Goal: Task Accomplishment & Management: Manage account settings

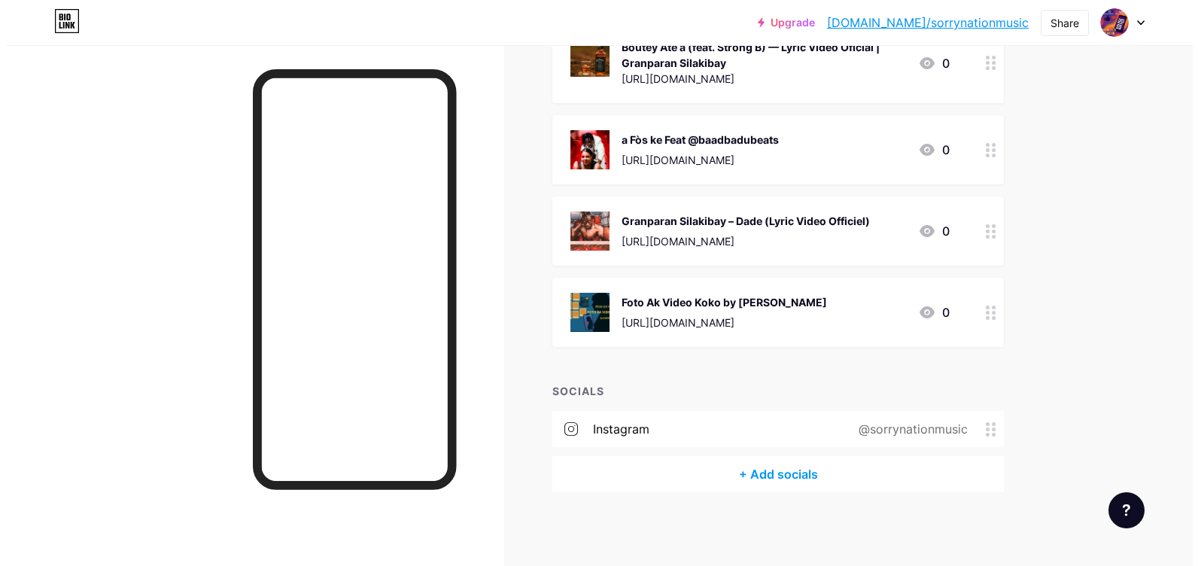
scroll to position [275, 0]
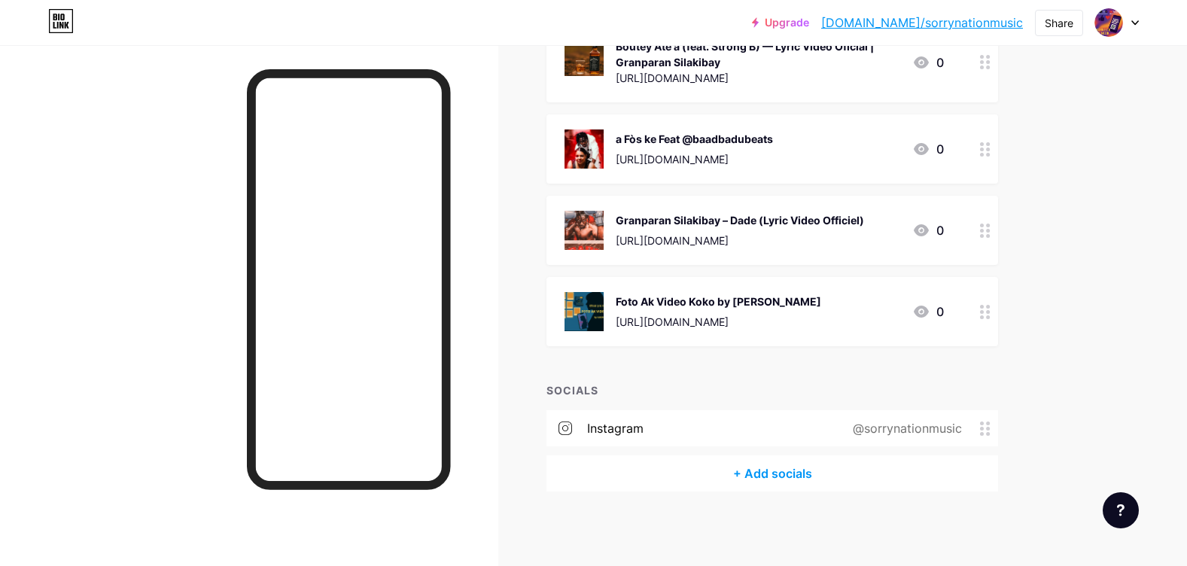
click at [784, 470] on div "+ Add socials" at bounding box center [772, 473] width 452 height 36
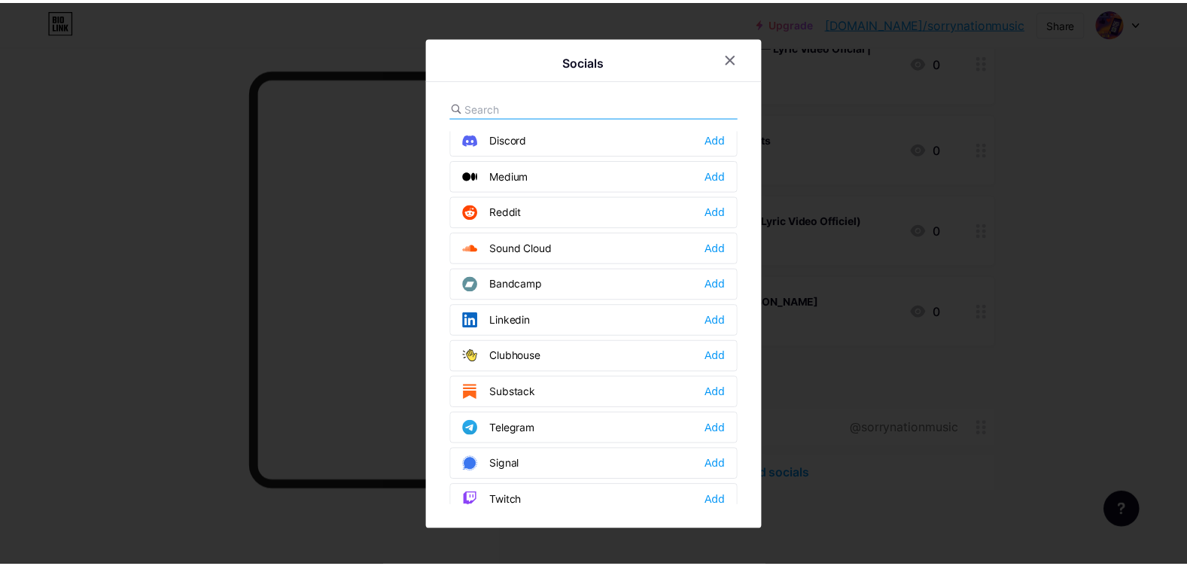
scroll to position [527, 0]
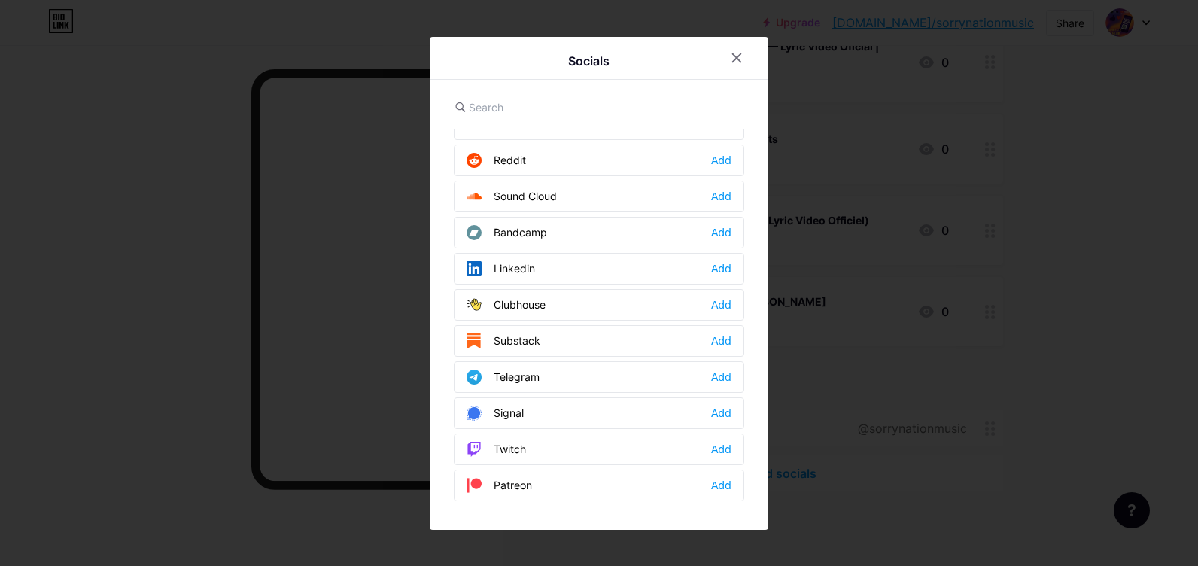
click at [711, 384] on div "Add" at bounding box center [721, 377] width 20 height 15
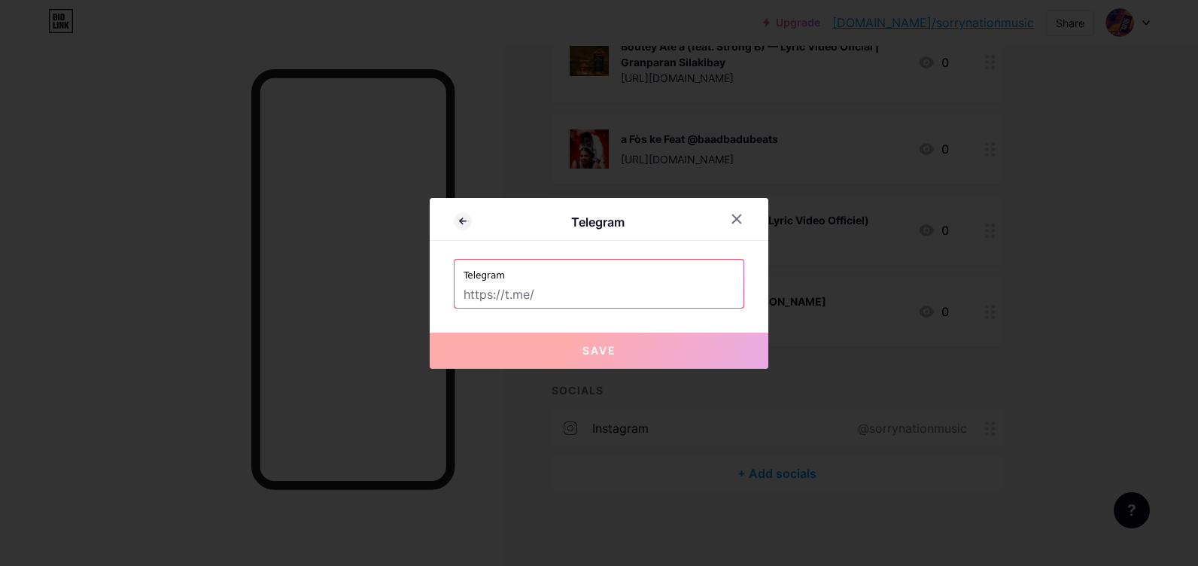
click at [558, 278] on label "Telegram" at bounding box center [599, 271] width 271 height 23
drag, startPoint x: 558, startPoint y: 278, endPoint x: 527, endPoint y: 287, distance: 32.2
click at [527, 287] on input "text" at bounding box center [599, 295] width 271 height 26
paste input "[URL][DOMAIN_NAME]"
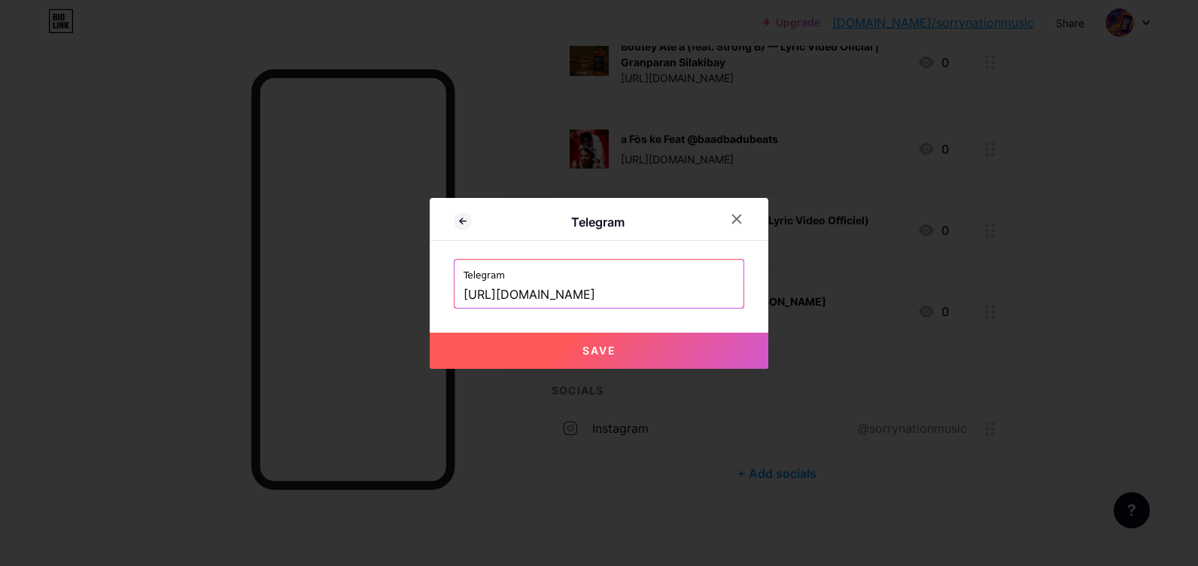
type input "[URL][DOMAIN_NAME]"
click at [588, 346] on span "Save" at bounding box center [600, 350] width 34 height 13
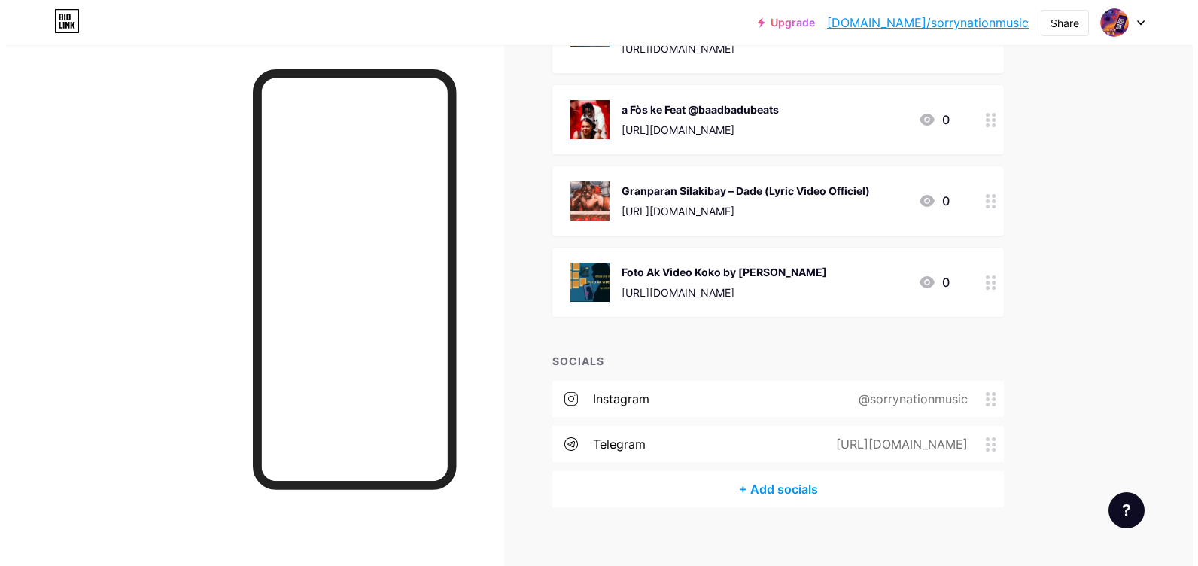
scroll to position [321, 0]
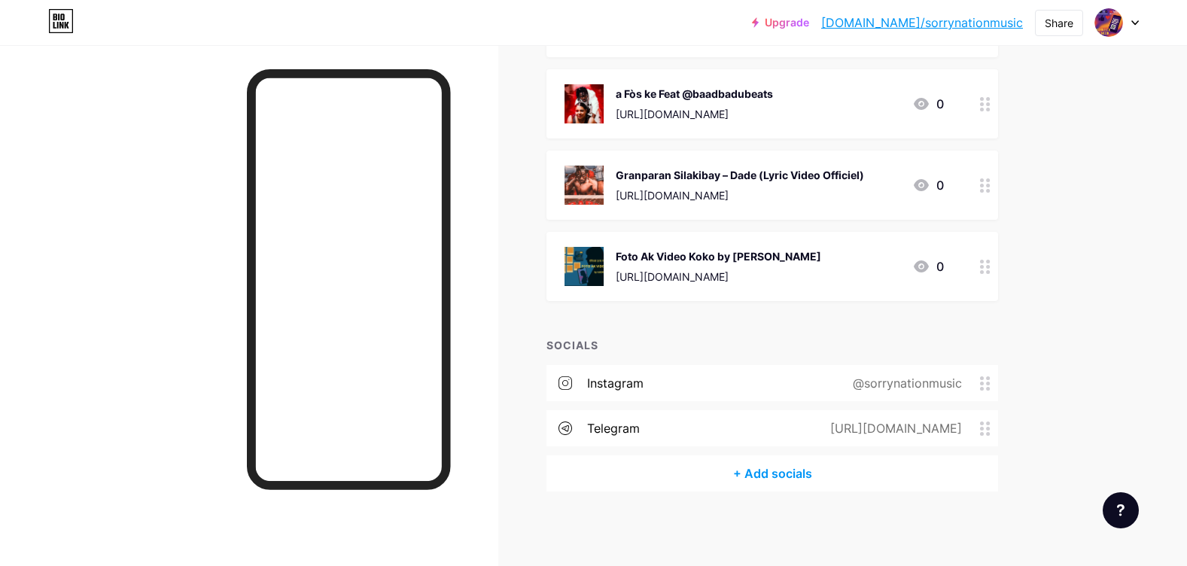
click at [752, 475] on div "+ Add socials" at bounding box center [772, 473] width 452 height 36
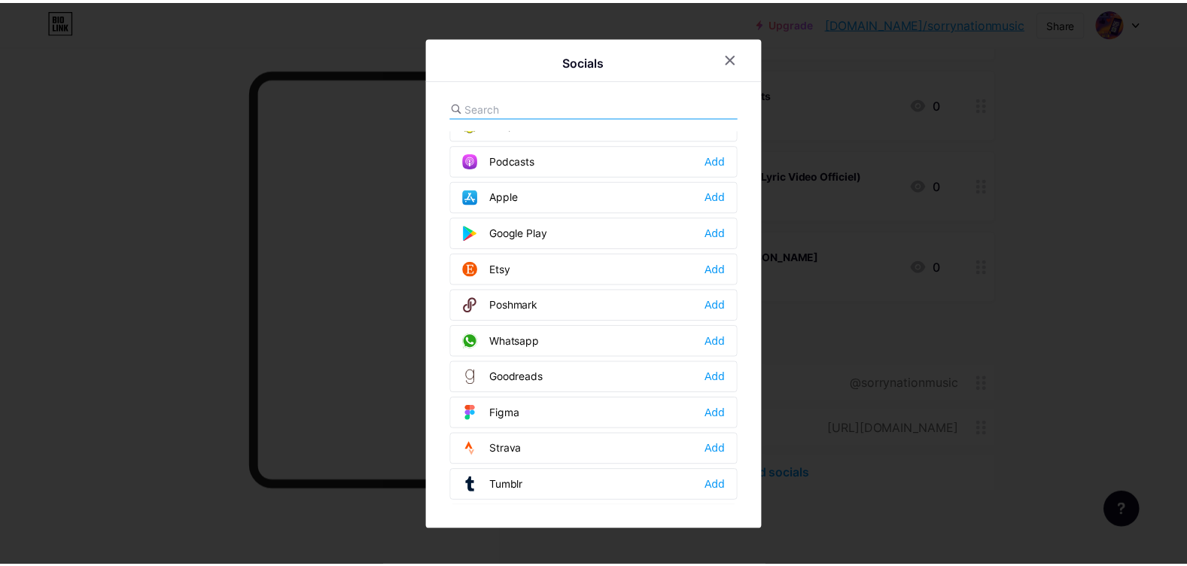
scroll to position [1129, 0]
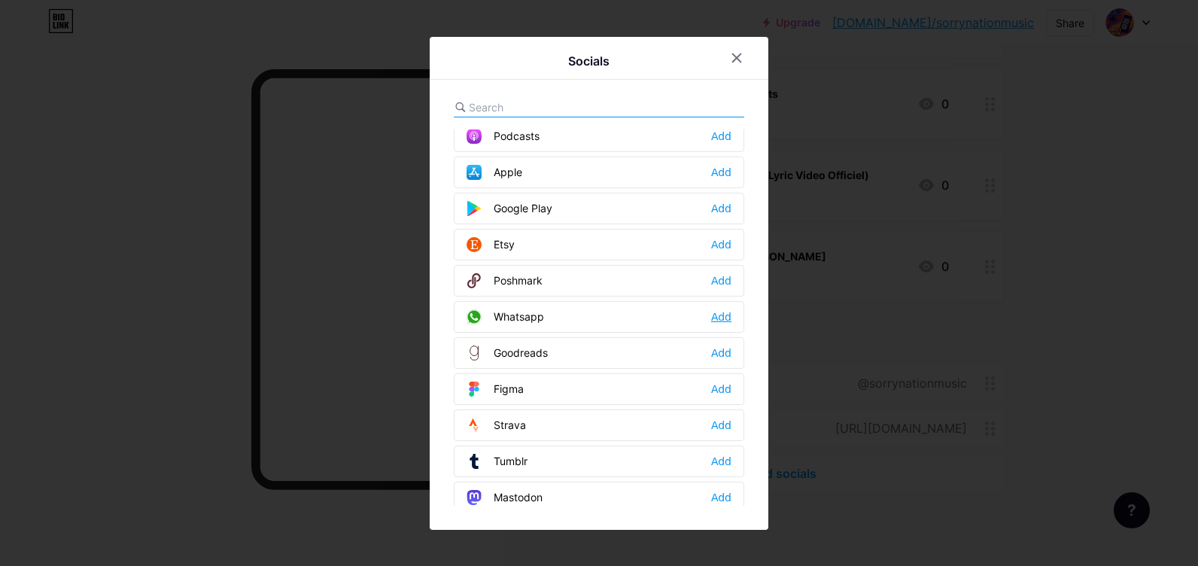
click at [713, 319] on div "Add" at bounding box center [721, 316] width 20 height 15
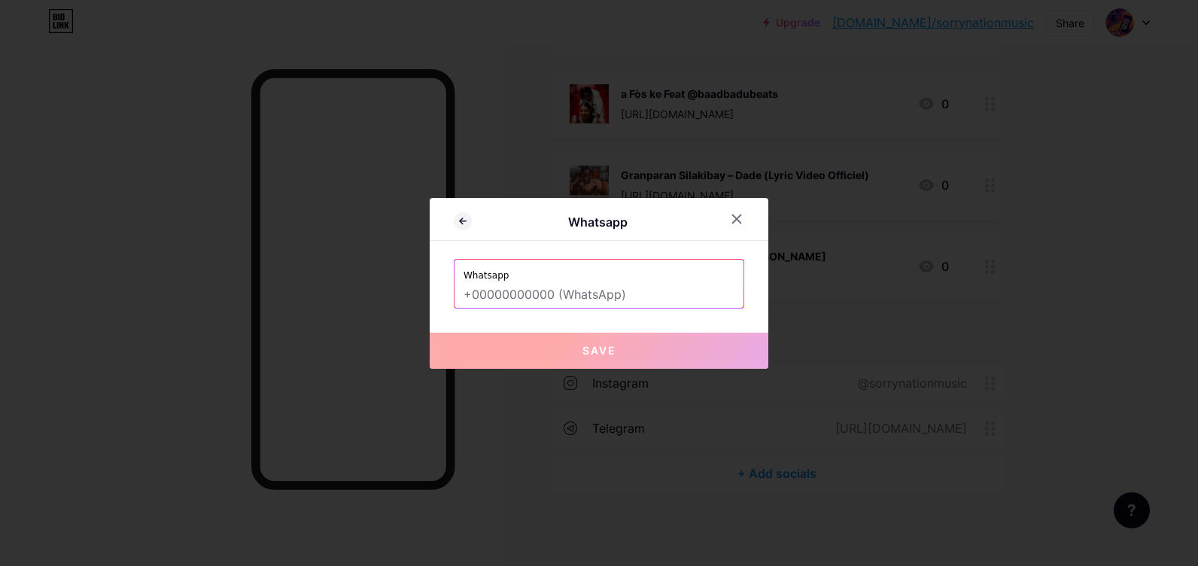
click at [488, 293] on input "text" at bounding box center [599, 295] width 271 height 26
paste input "+55 54 8101-2755"
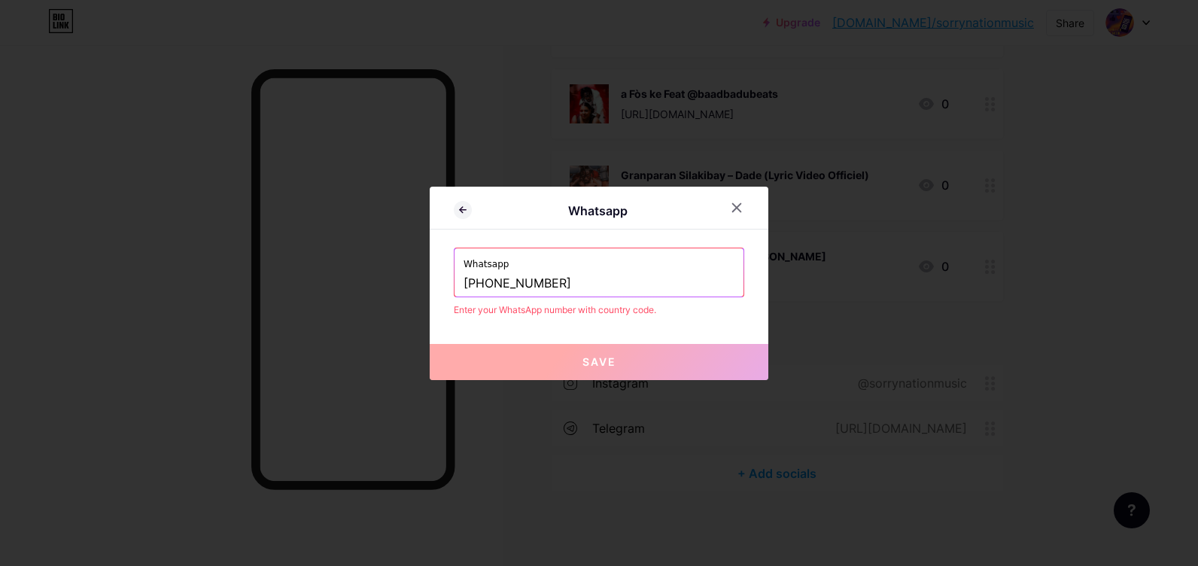
click at [500, 280] on input "+55 54 8101-2755" at bounding box center [599, 284] width 271 height 26
click at [502, 281] on input "+55 54 8101-2755" at bounding box center [599, 284] width 271 height 26
click at [631, 360] on button "Save" at bounding box center [599, 362] width 339 height 36
click at [607, 298] on div "Whatsapp +55 54 98101-2755 Enter your WhatsApp number with country code." at bounding box center [599, 282] width 291 height 69
click at [607, 296] on input "+55 54 98101-2755" at bounding box center [599, 284] width 271 height 26
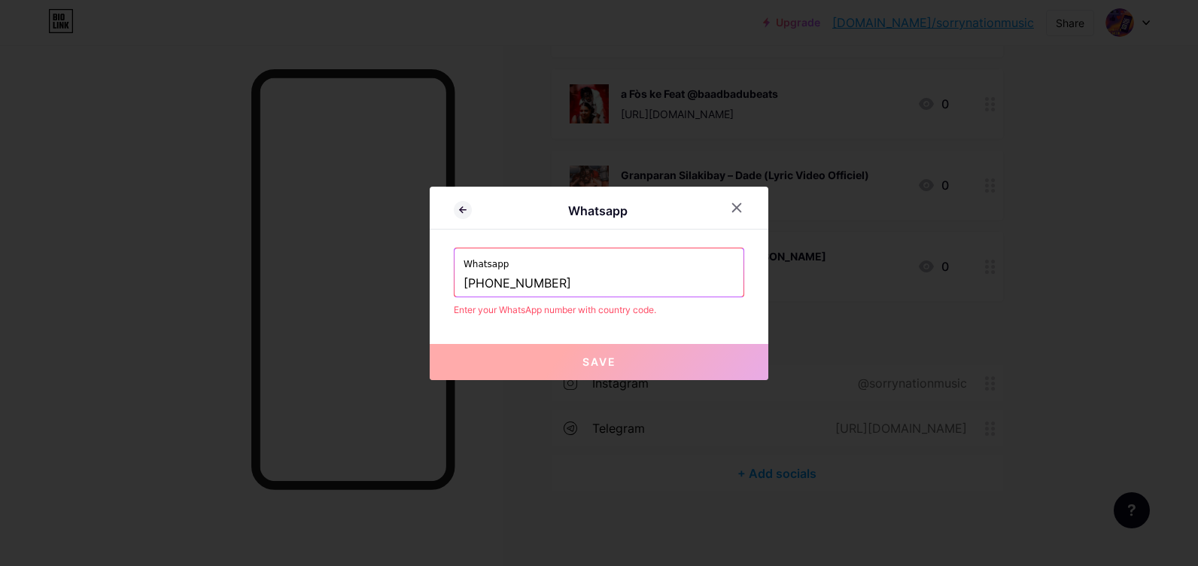
click at [473, 281] on input "+55 54 98101-2755" at bounding box center [599, 284] width 271 height 26
click at [479, 281] on input "+55 54 98101-2755" at bounding box center [599, 284] width 271 height 26
click at [583, 286] on input "54 98101-2755" at bounding box center [599, 284] width 271 height 26
type input "5"
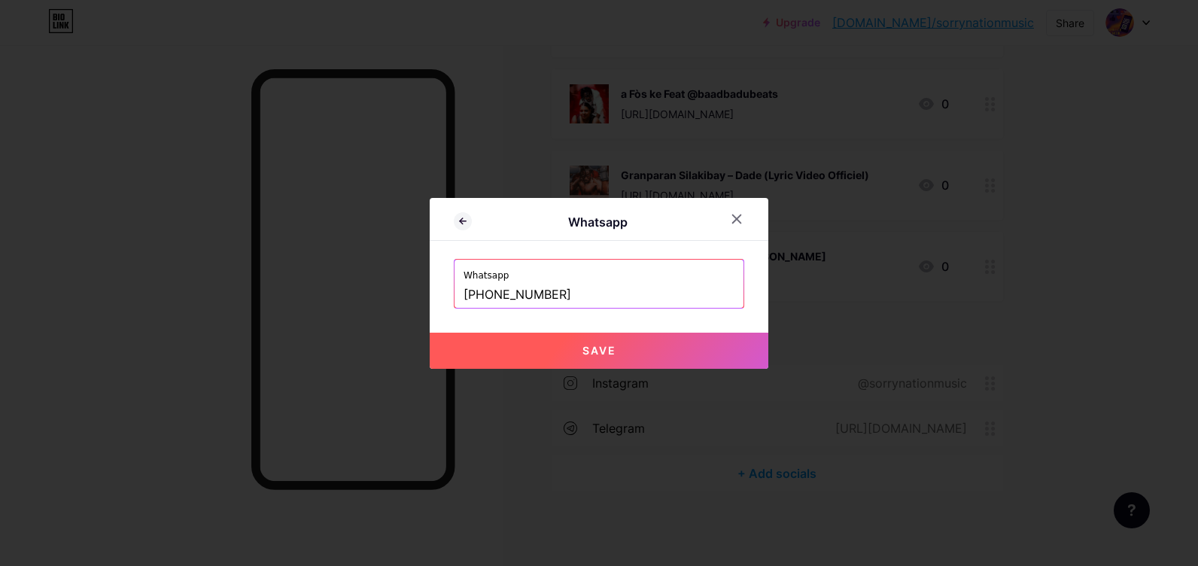
click at [589, 356] on span "Save" at bounding box center [600, 350] width 34 height 13
type input "[URL][DOMAIN_NAME][PHONE_NUMBER]"
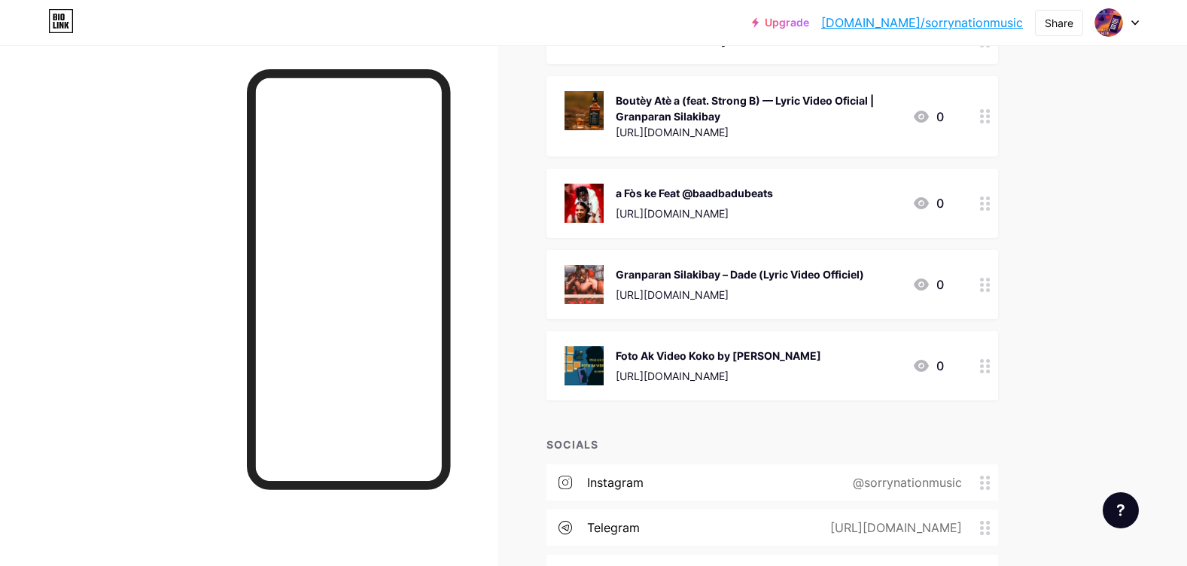
scroll to position [215, 0]
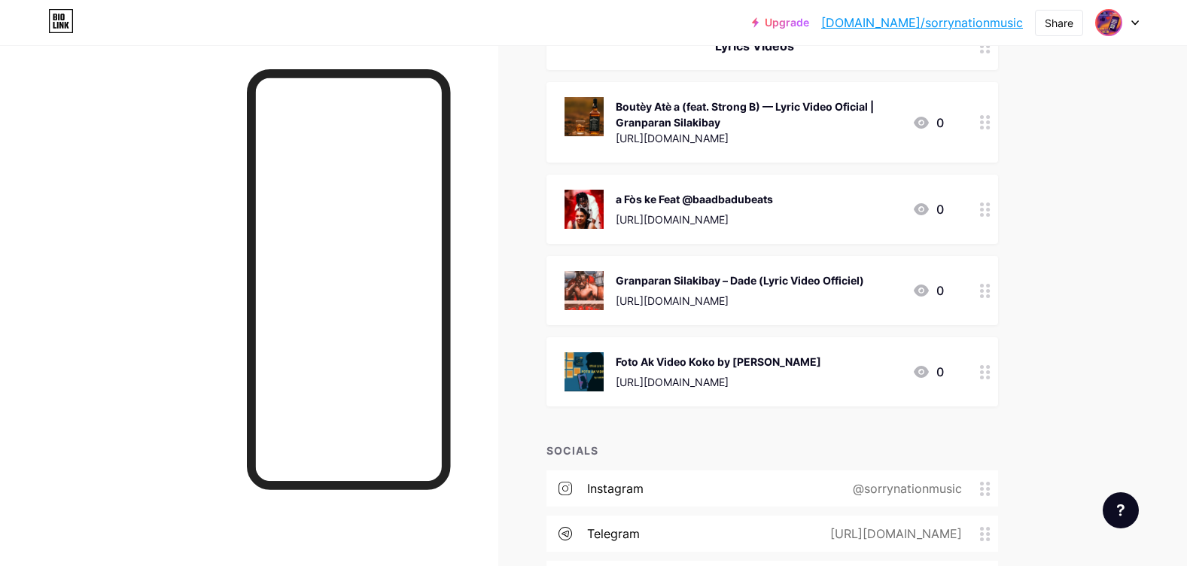
click at [1112, 20] on img at bounding box center [1109, 23] width 24 height 24
click at [964, 87] on span at bounding box center [975, 97] width 24 height 24
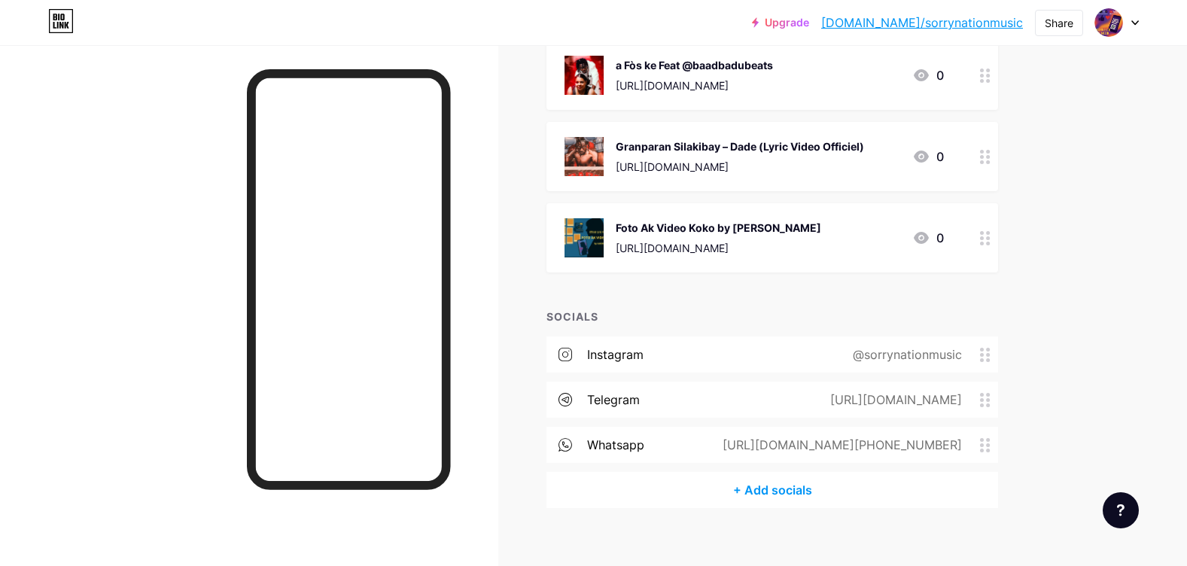
scroll to position [366, 0]
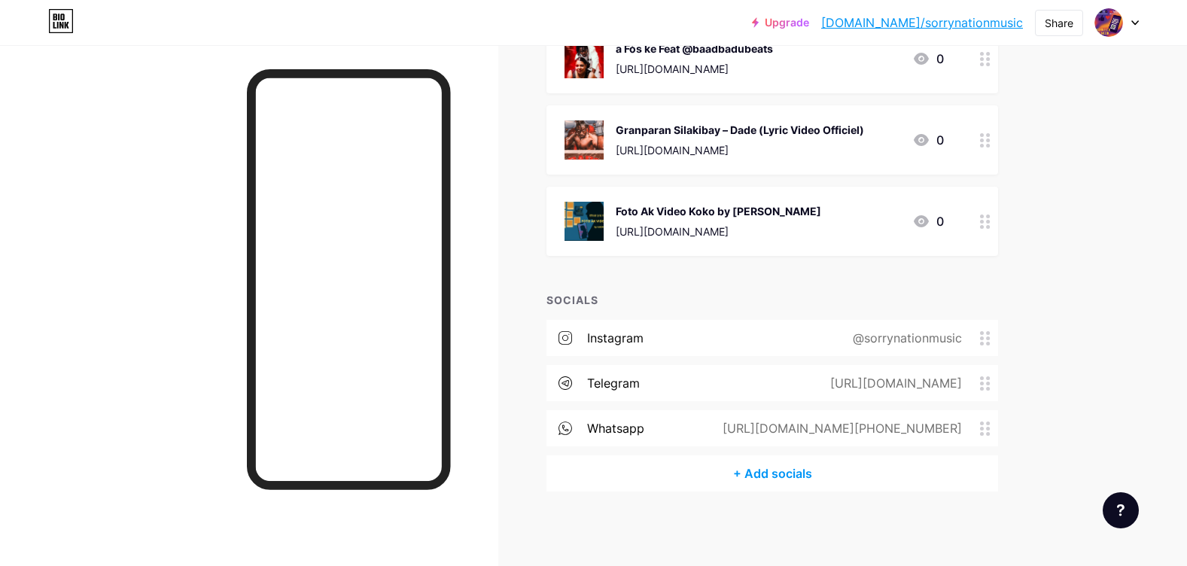
click at [765, 481] on div "+ Add socials" at bounding box center [772, 473] width 452 height 36
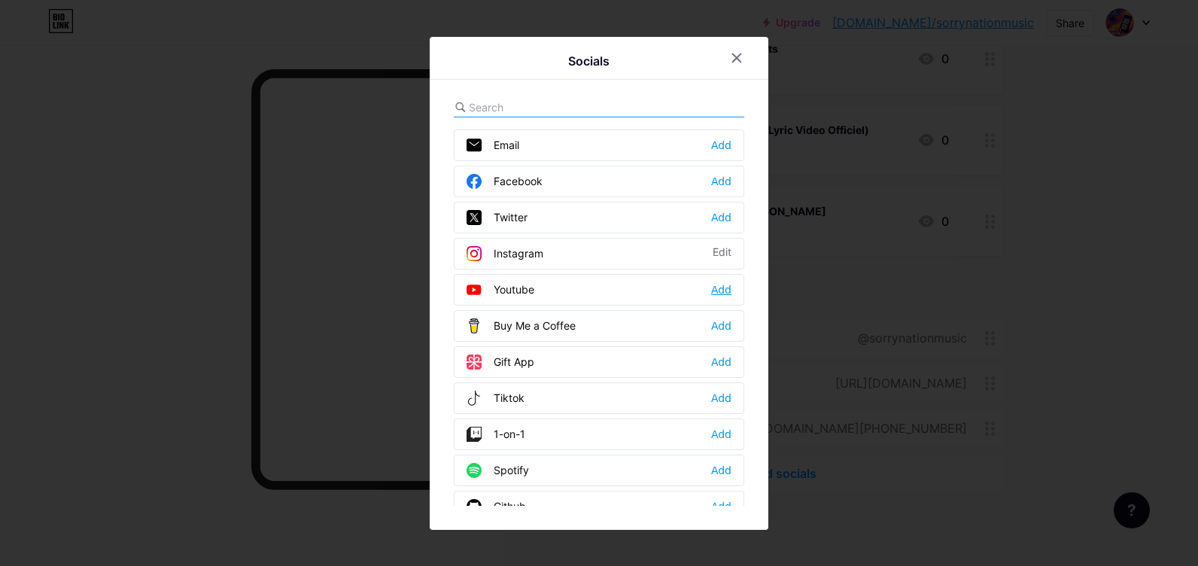
click at [719, 291] on div "Add" at bounding box center [721, 289] width 20 height 15
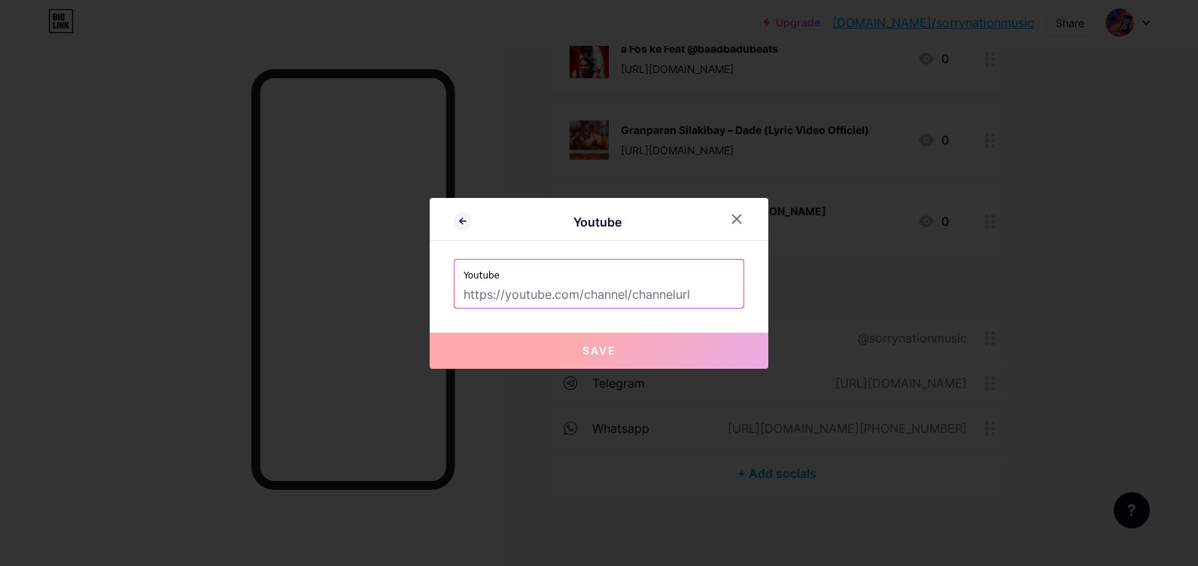
click at [513, 296] on input "text" at bounding box center [599, 295] width 271 height 26
paste input "[URL][DOMAIN_NAME]"
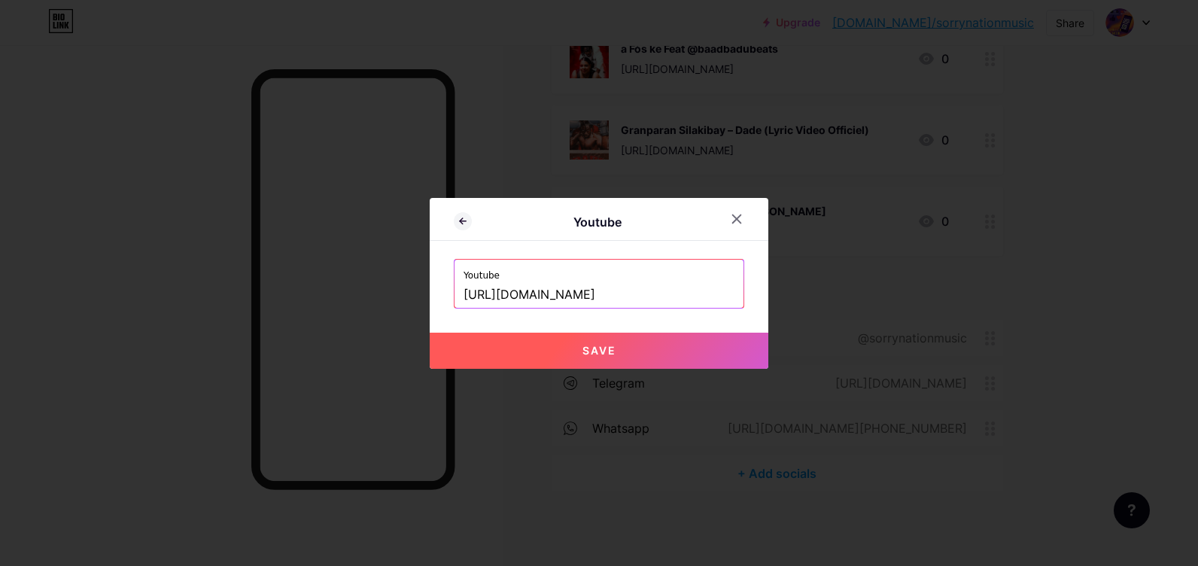
type input "[URL][DOMAIN_NAME]"
click at [583, 356] on span "Save" at bounding box center [600, 350] width 34 height 13
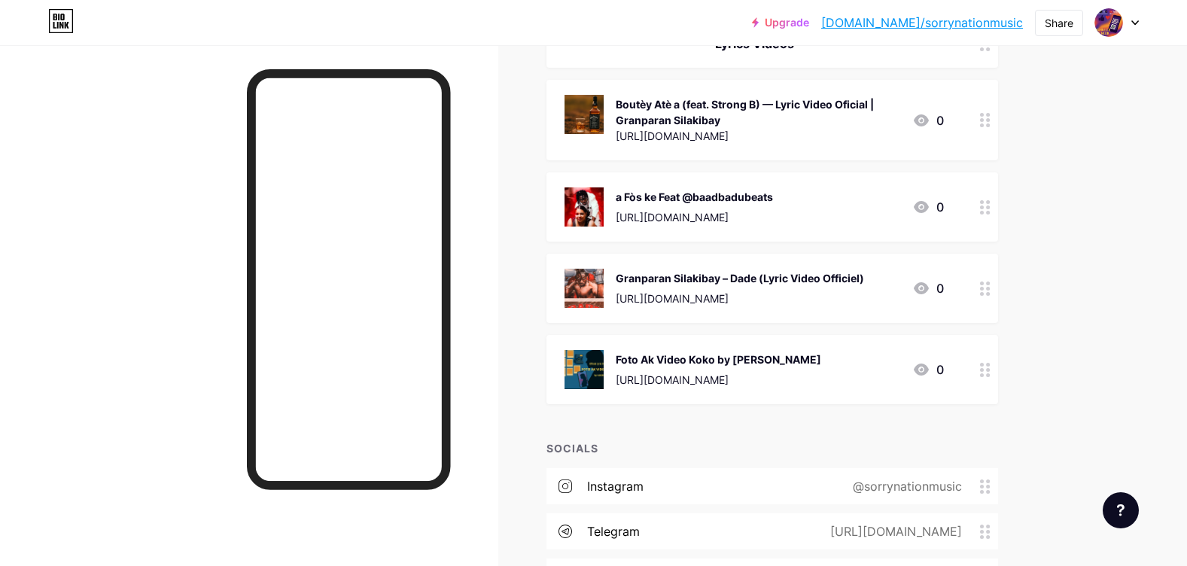
scroll to position [185, 0]
